Goal: Task Accomplishment & Management: Complete application form

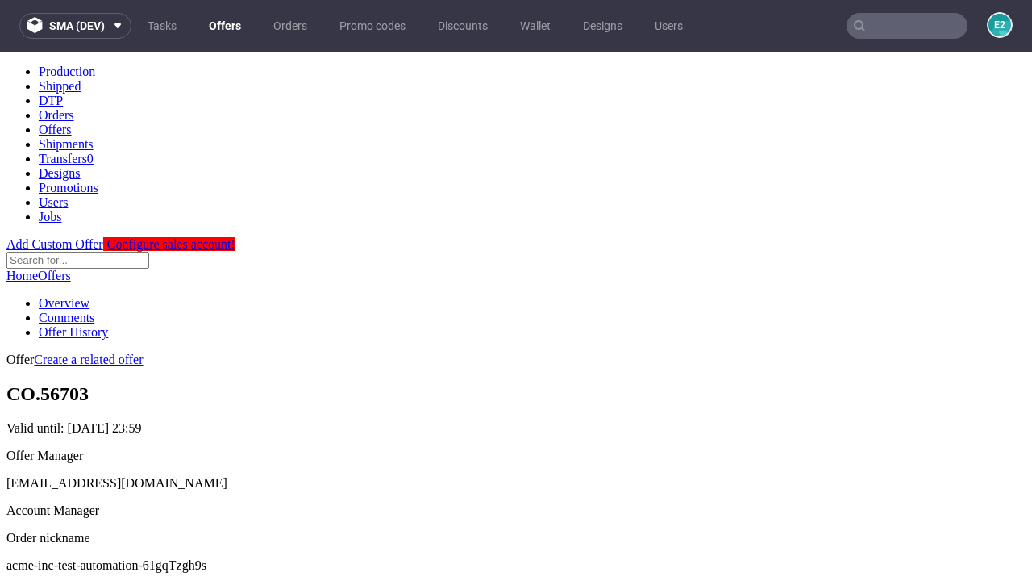
scroll to position [160, 0]
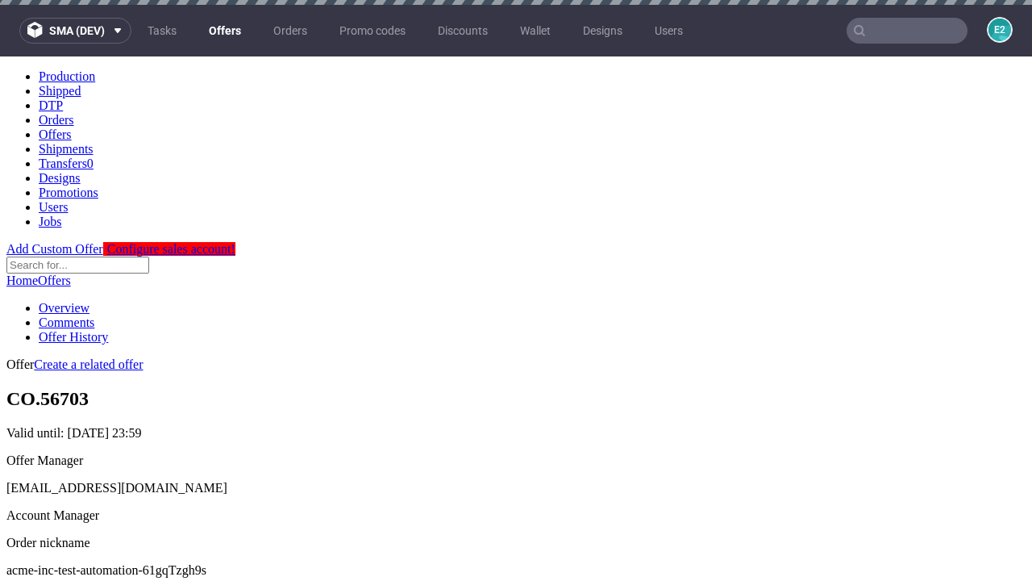
scroll to position [5, 0]
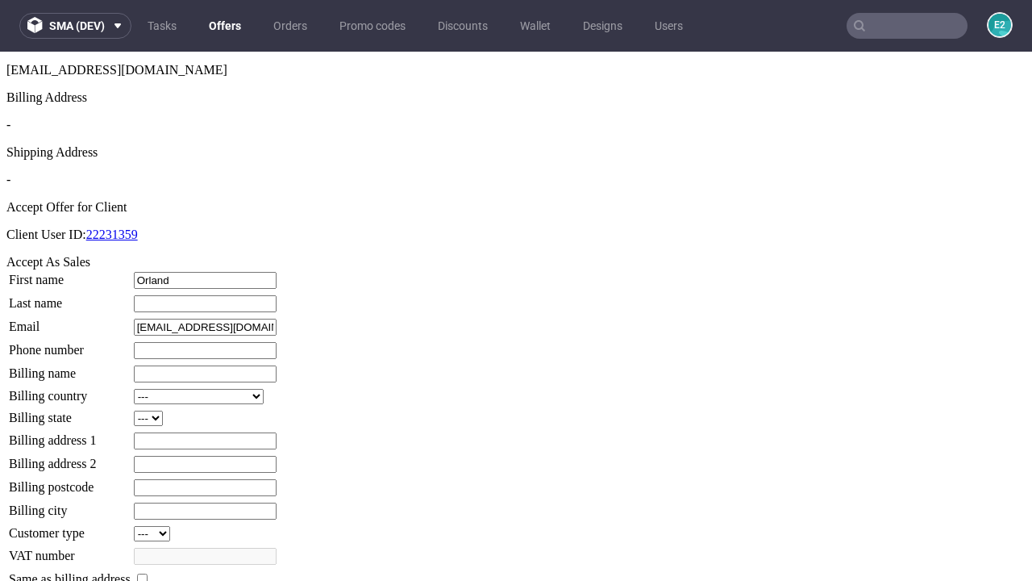
type input "Orland"
type input "Nicolas"
type input "1509813888"
type input "Courtney.Tromp"
select select "13"
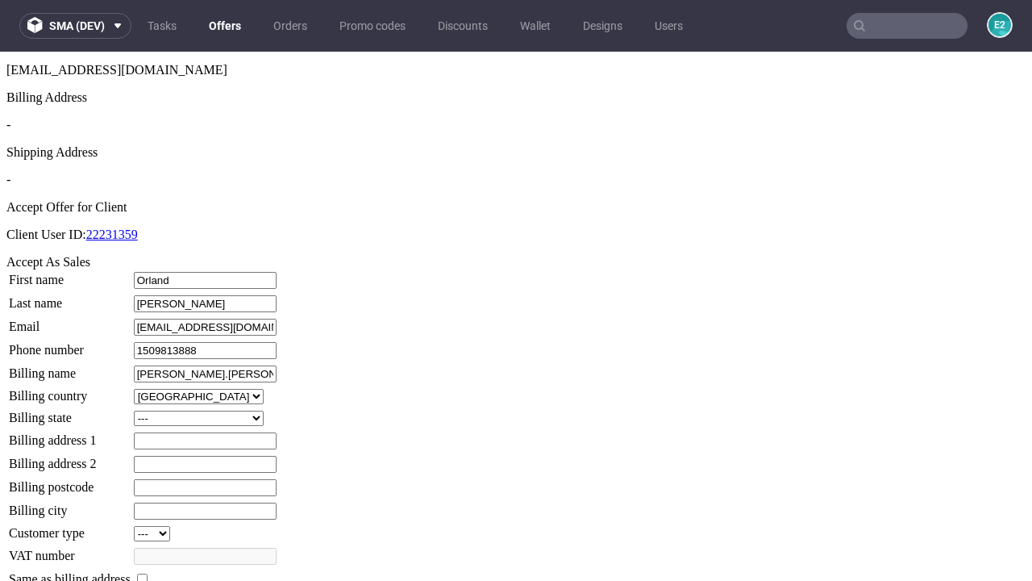
select select "132"
type input "Courtney.Tromp"
type input "96 Park Place"
type input "UF19 0EH"
type input "Newton Kessler Hill"
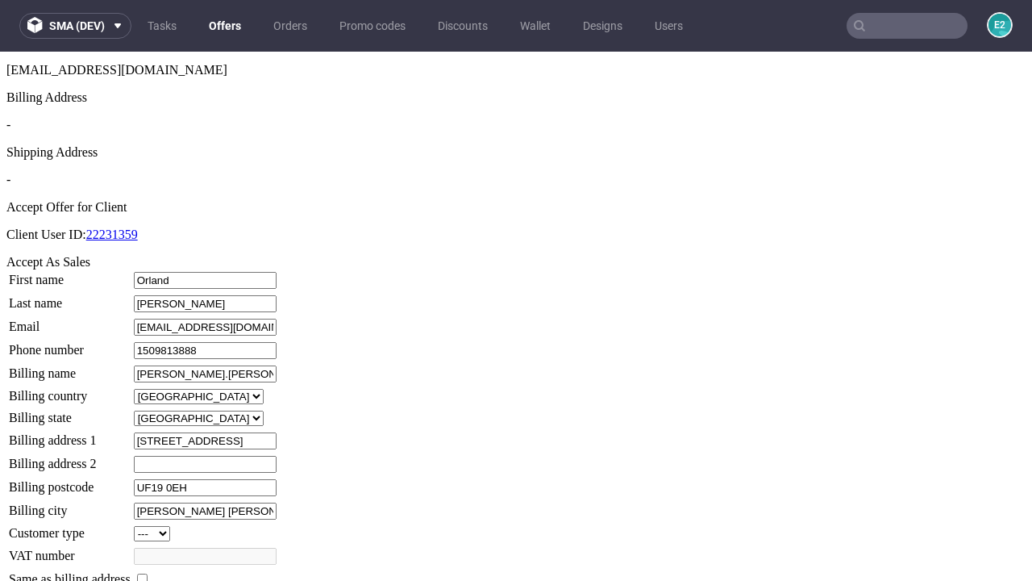
click at [148, 573] on input "checkbox" at bounding box center [142, 578] width 10 height 10
checkbox input "true"
type input "Courtney.Tromp"
select select "13"
type input "96 Park Place"
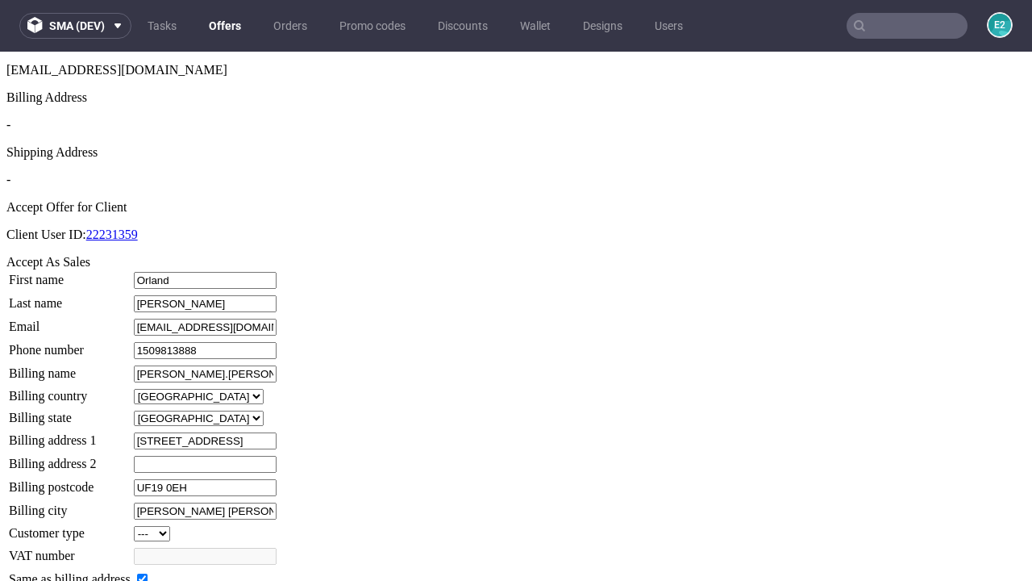
type input "UF19 0EH"
type input "Newton Kessler Hill"
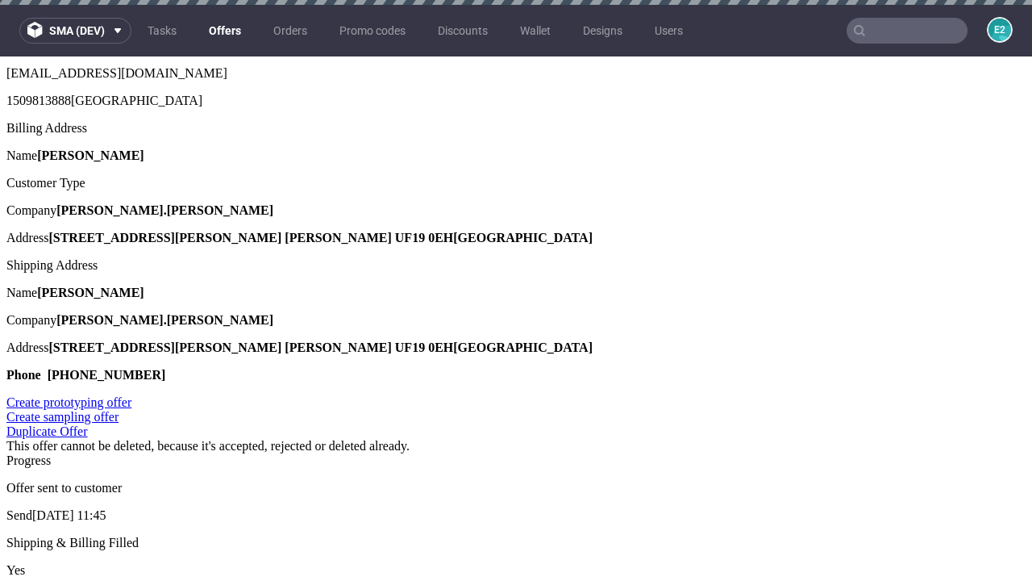
scroll to position [0, 0]
